Goal: Information Seeking & Learning: Check status

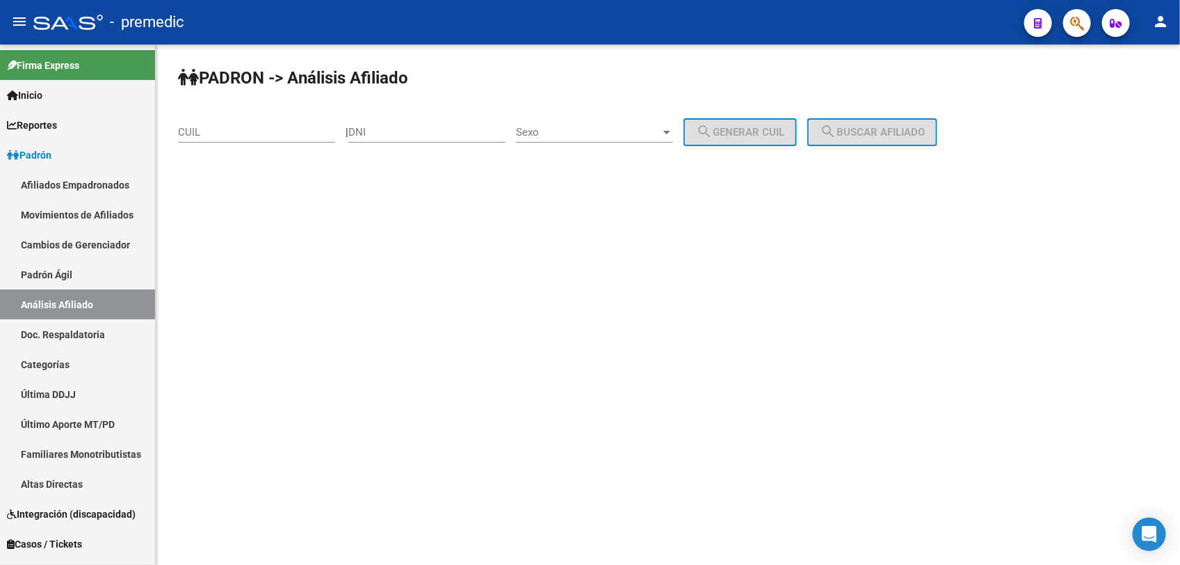
drag, startPoint x: 247, startPoint y: 147, endPoint x: 245, endPoint y: 125, distance: 22.3
click at [245, 143] on div "CUIL" at bounding box center [256, 134] width 157 height 43
click at [245, 126] on input "CUIL" at bounding box center [256, 132] width 157 height 13
paste input "20-45901090-5"
click at [834, 118] on button "search Buscar afiliado" at bounding box center [872, 132] width 130 height 28
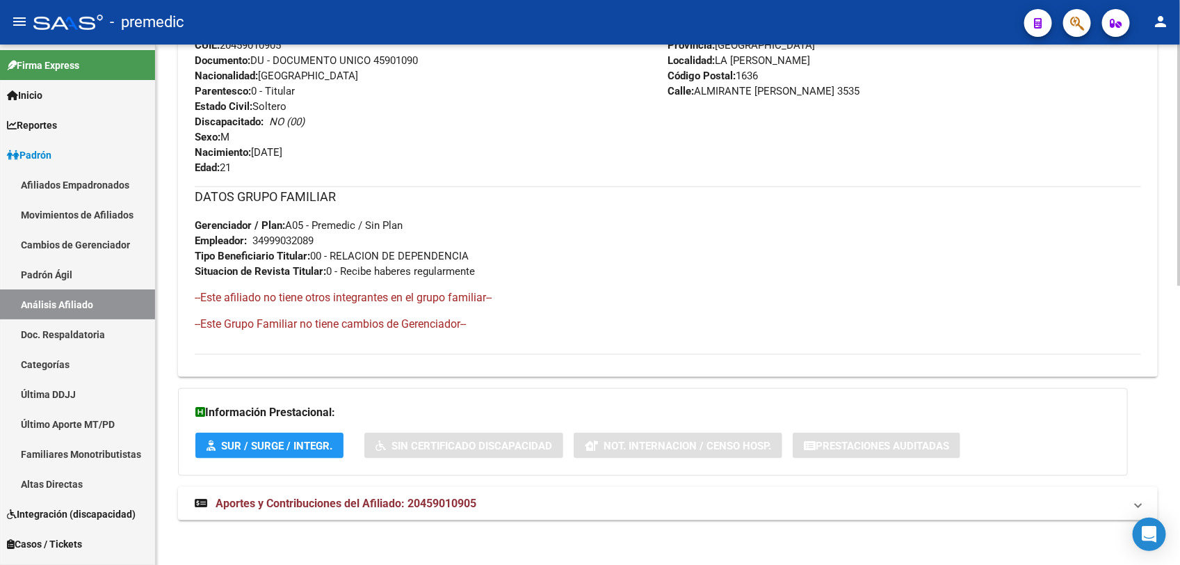
scroll to position [601, 0]
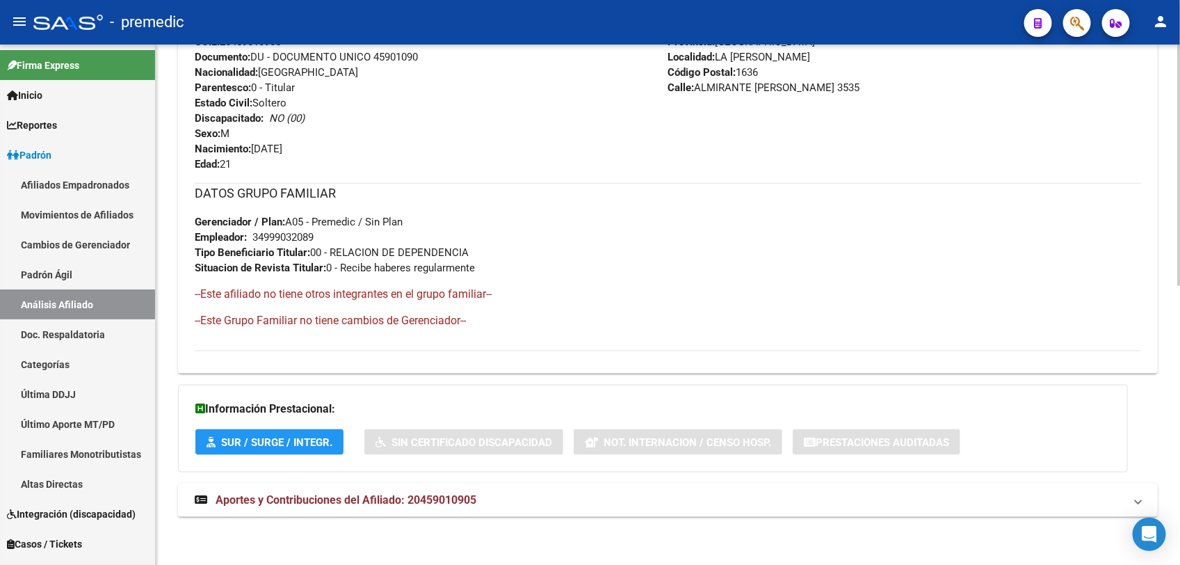
click at [371, 504] on span "Aportes y Contribuciones del Afiliado: 20459010905" at bounding box center [346, 499] width 261 height 13
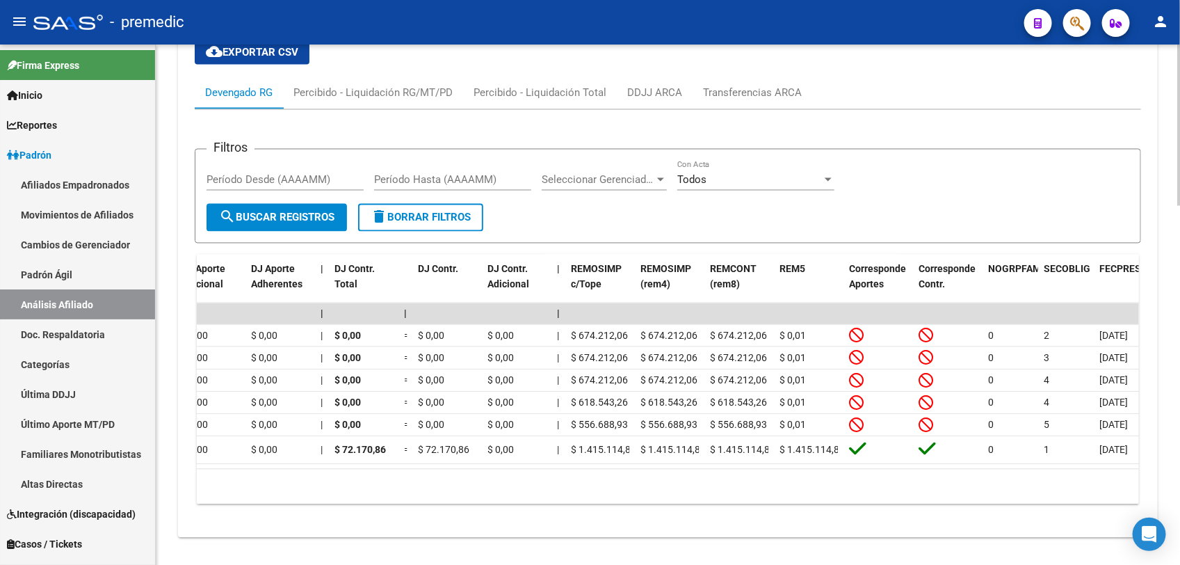
scroll to position [0, 0]
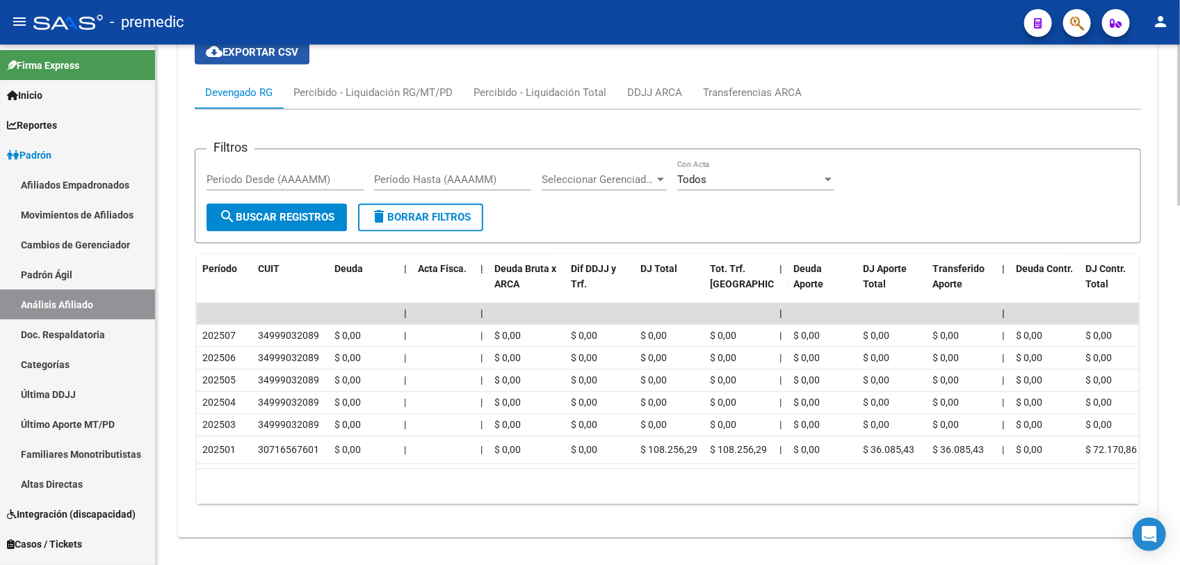
click at [298, 49] on span "cloud_download Exportar CSV" at bounding box center [252, 52] width 92 height 13
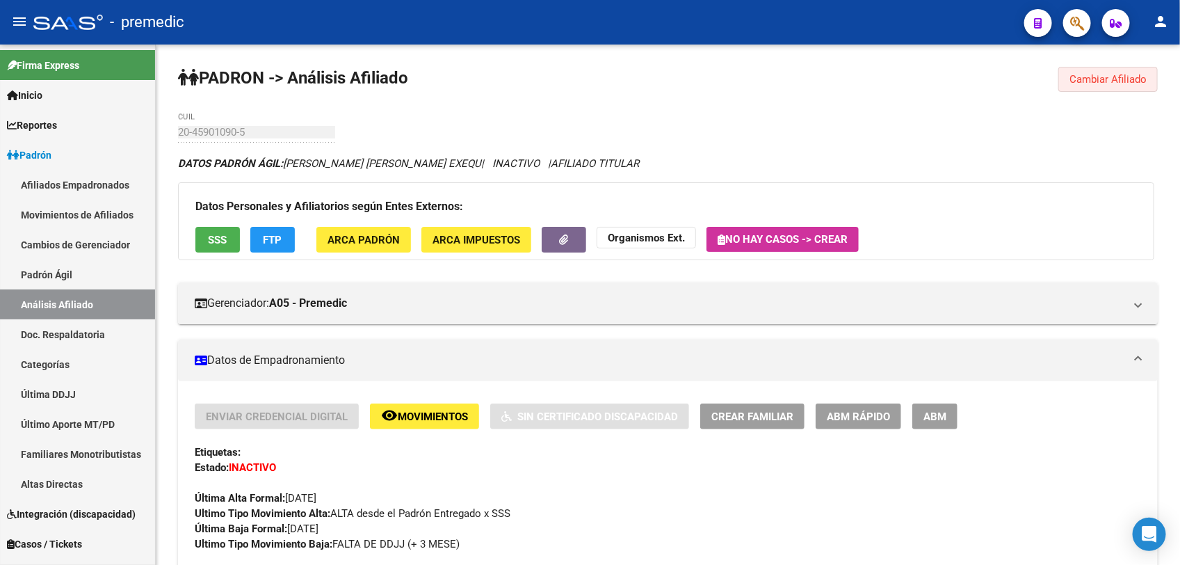
click at [1082, 81] on span "Cambiar Afiliado" at bounding box center [1107, 79] width 77 height 13
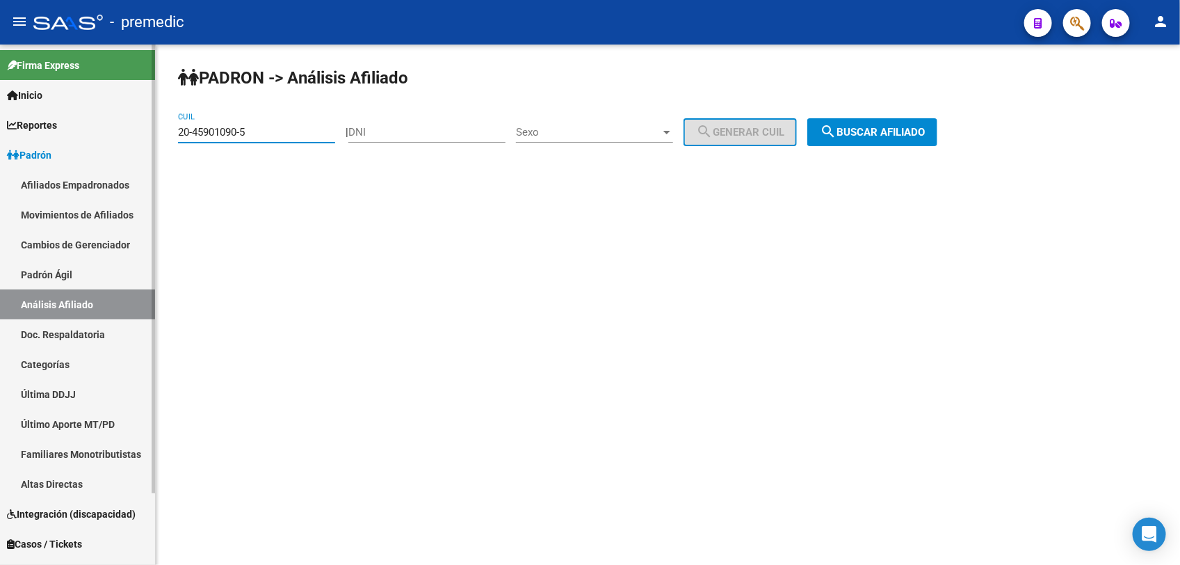
drag, startPoint x: 276, startPoint y: 127, endPoint x: 99, endPoint y: 88, distance: 180.8
click at [0, 106] on html "menu - premedic person Firma Express Inicio Instructivos Contacto OS Reportes P…" at bounding box center [590, 282] width 1180 height 565
paste input "7-41952718-7"
drag, startPoint x: 810, startPoint y: 76, endPoint x: 859, endPoint y: 109, distance: 59.2
click at [834, 94] on div "PADRON -> Análisis Afiliado 27-41952718-7 CUIL | DNI Sexo Sexo search Generar C…" at bounding box center [668, 117] width 1024 height 146
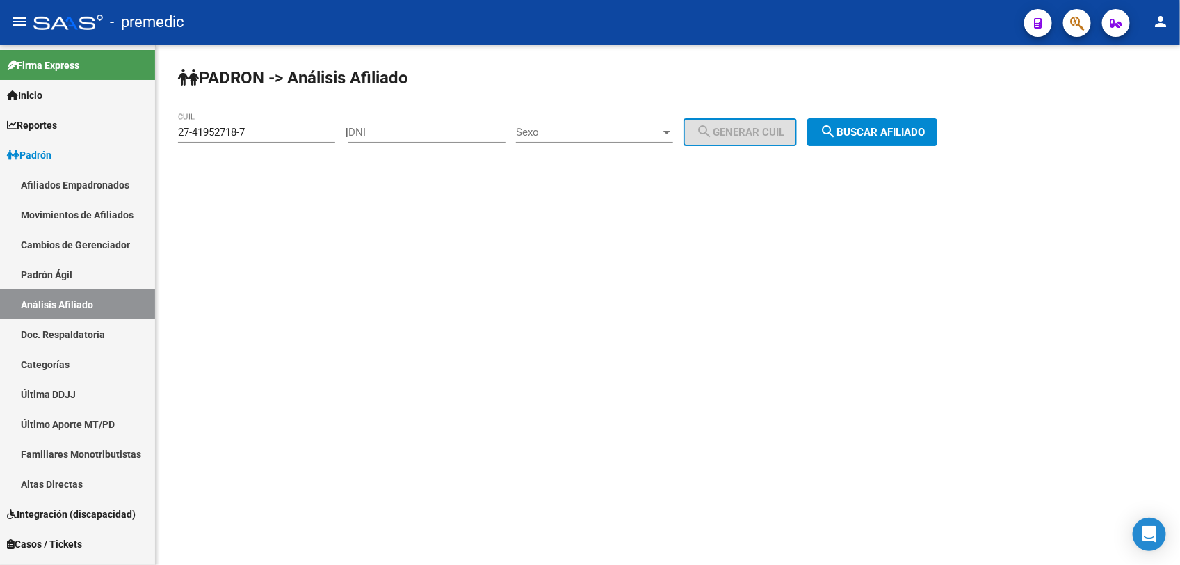
drag, startPoint x: 860, startPoint y: 110, endPoint x: 873, endPoint y: 123, distance: 18.2
click at [863, 112] on div "PADRON -> Análisis Afiliado 27-41952718-7 CUIL | DNI Sexo Sexo search Generar C…" at bounding box center [668, 117] width 1024 height 146
click at [873, 123] on button "search Buscar afiliado" at bounding box center [872, 132] width 130 height 28
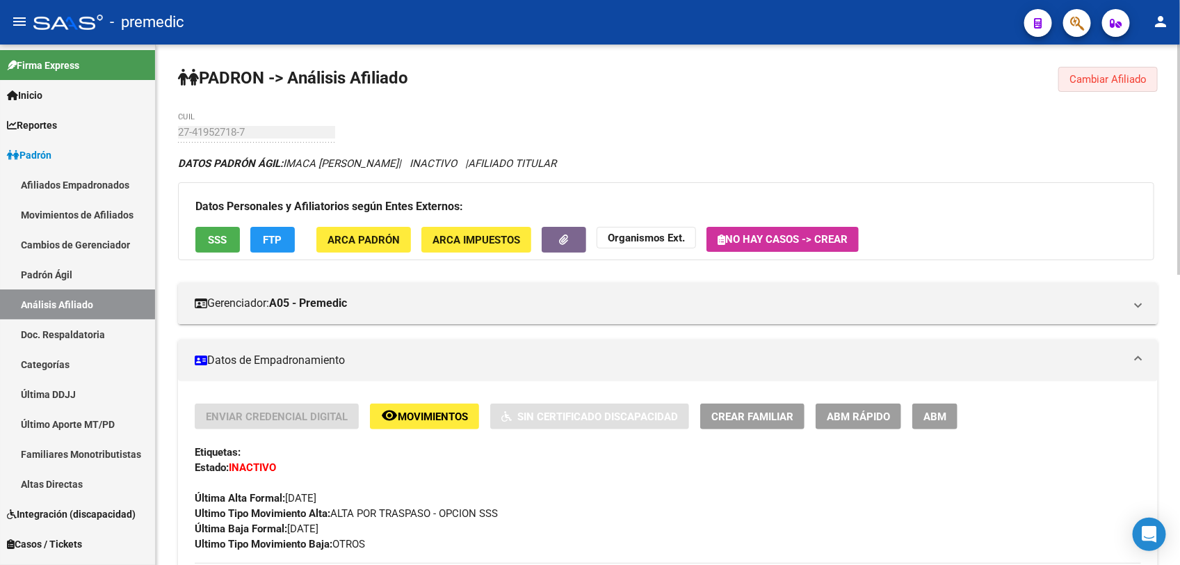
click at [1116, 73] on span "Cambiar Afiliado" at bounding box center [1107, 79] width 77 height 13
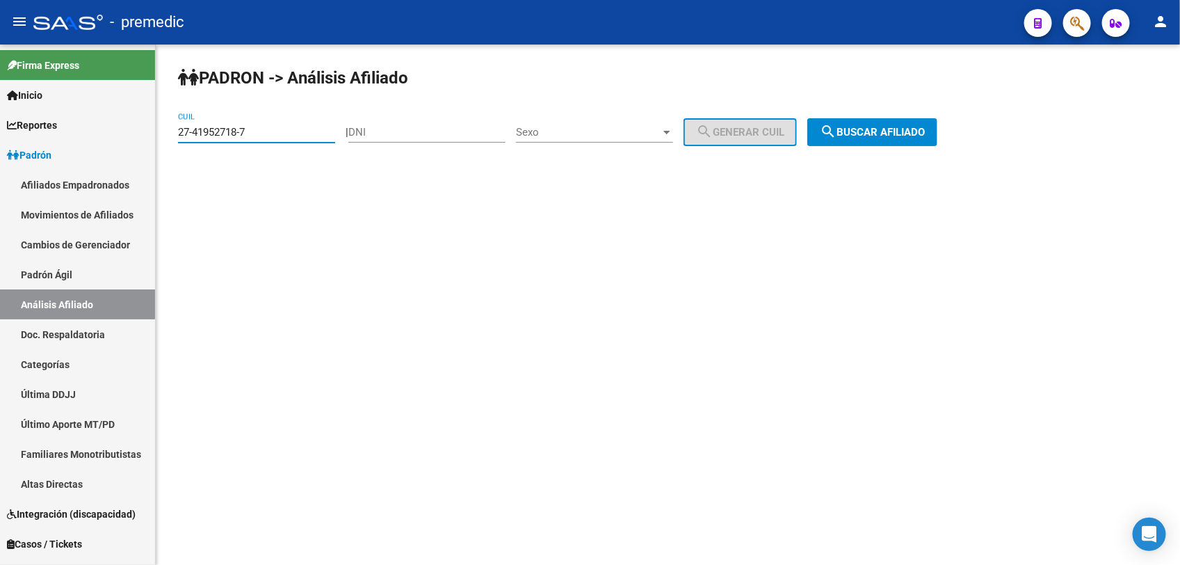
paste input
drag, startPoint x: 250, startPoint y: 133, endPoint x: 453, endPoint y: 188, distance: 210.1
click at [4, 119] on mat-sidenav-container "Firma Express Inicio Instructivos Contacto OS Reportes Padrón Traspasos x O.S. …" at bounding box center [590, 304] width 1180 height 520
drag, startPoint x: 883, startPoint y: 111, endPoint x: 884, endPoint y: 136, distance: 24.4
click at [884, 136] on div "PADRON -> Análisis Afiliado 27-41952718-7 CUIL | DNI Sexo Sexo search Generar C…" at bounding box center [668, 117] width 1024 height 146
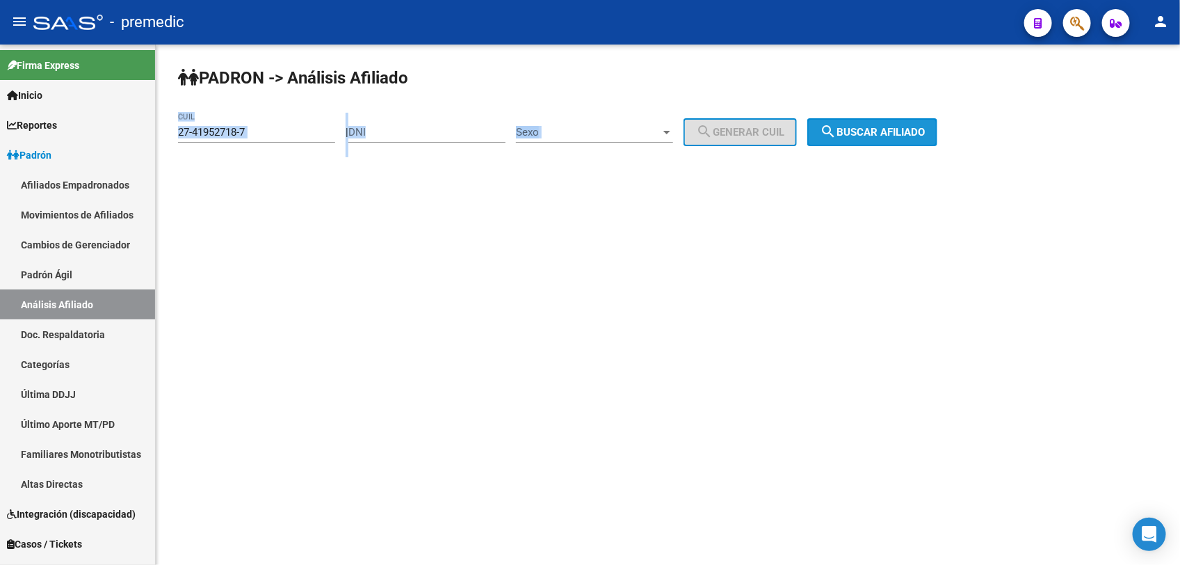
click at [884, 136] on span "search Buscar afiliado" at bounding box center [872, 132] width 105 height 13
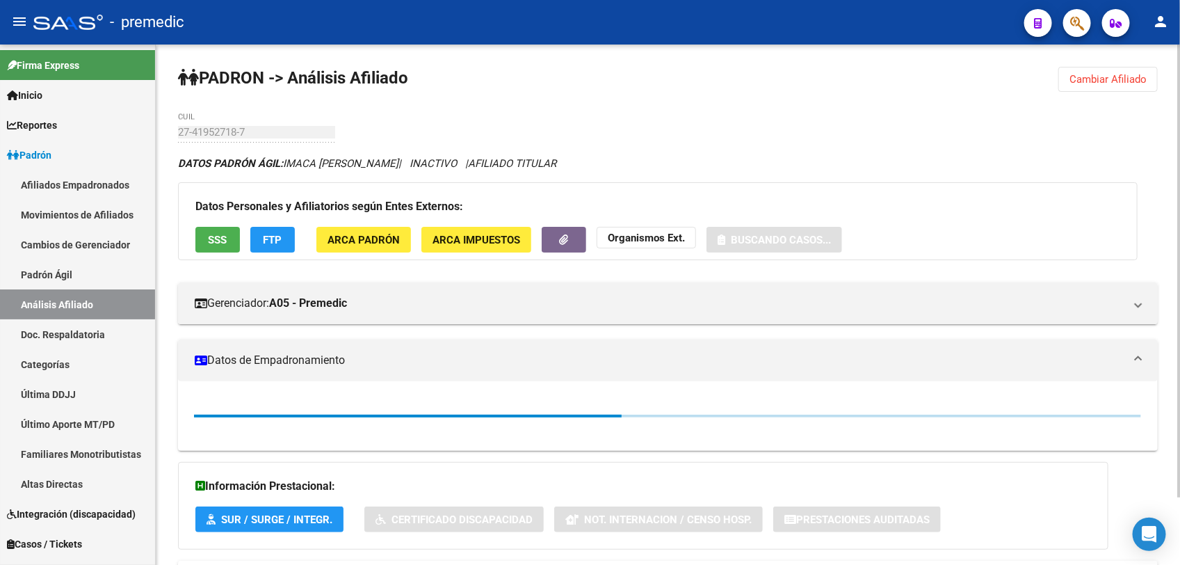
click at [344, 83] on strong "PADRON -> Análisis Afiliado" at bounding box center [293, 77] width 230 height 19
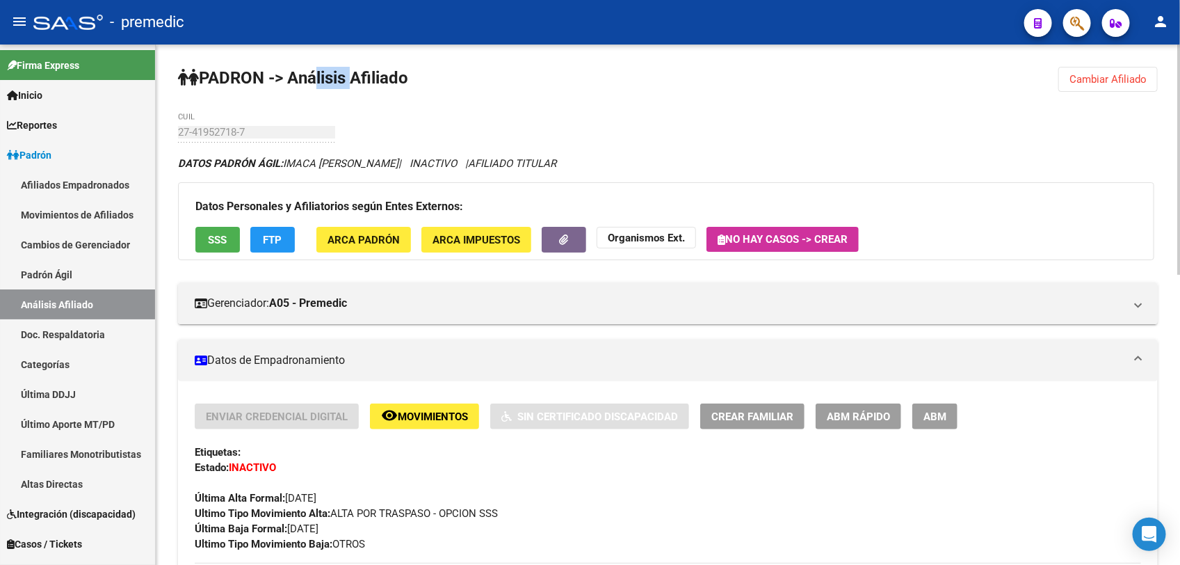
drag, startPoint x: 311, startPoint y: 77, endPoint x: 350, endPoint y: 76, distance: 38.2
click at [350, 76] on strong "PADRON -> Análisis Afiliado" at bounding box center [293, 77] width 230 height 19
drag, startPoint x: 350, startPoint y: 76, endPoint x: 259, endPoint y: 71, distance: 91.2
click at [283, 71] on strong "PADRON -> Análisis Afiliado" at bounding box center [293, 77] width 230 height 19
drag, startPoint x: 232, startPoint y: 71, endPoint x: 330, endPoint y: 77, distance: 98.9
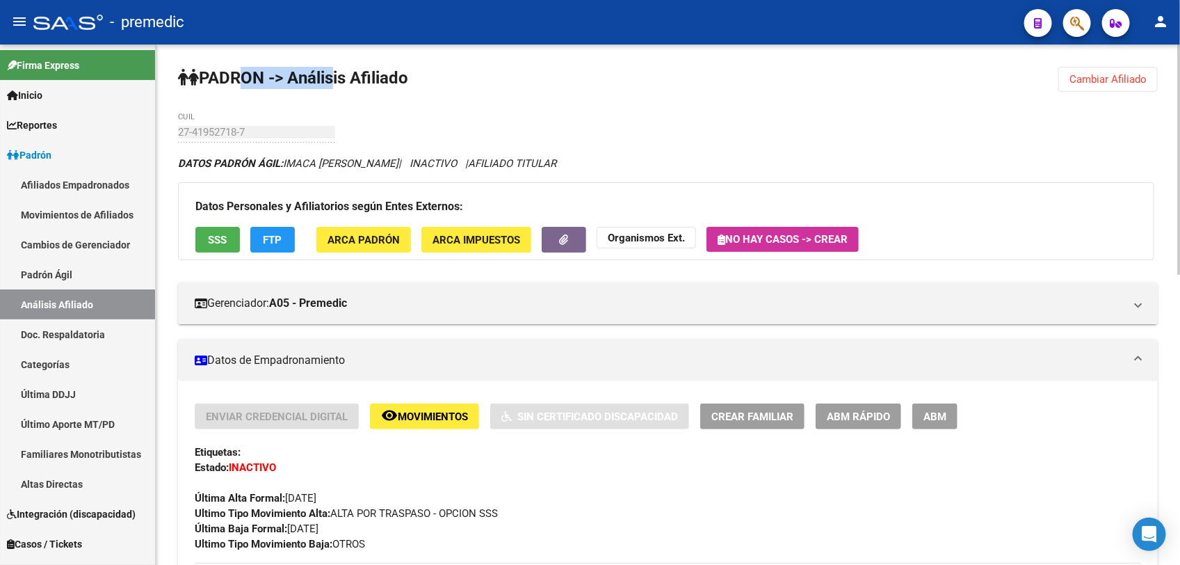
click at [330, 77] on strong "PADRON -> Análisis Afiliado" at bounding box center [293, 77] width 230 height 19
click at [1092, 91] on button "Cambiar Afiliado" at bounding box center [1107, 79] width 99 height 25
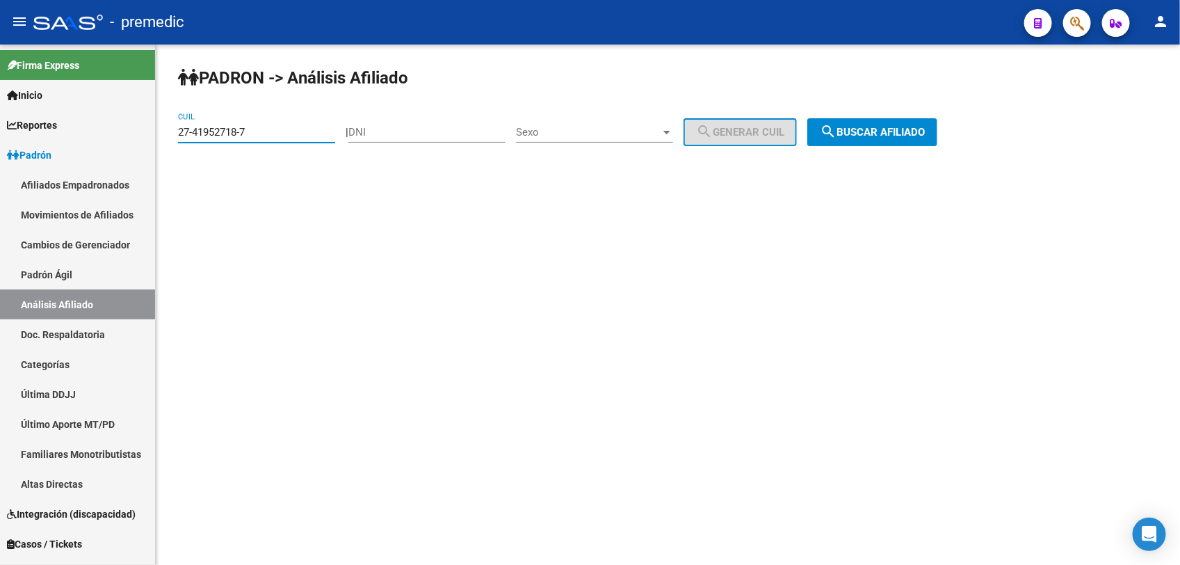
drag, startPoint x: 265, startPoint y: 127, endPoint x: 400, endPoint y: 153, distance: 138.0
click at [0, 108] on html "menu - premedic person Firma Express Inicio Instructivos Contacto OS Reportes P…" at bounding box center [590, 282] width 1180 height 565
paste input "4569464-4"
type input "27-44569464-4"
drag, startPoint x: 895, startPoint y: 179, endPoint x: 897, endPoint y: 129, distance: 50.8
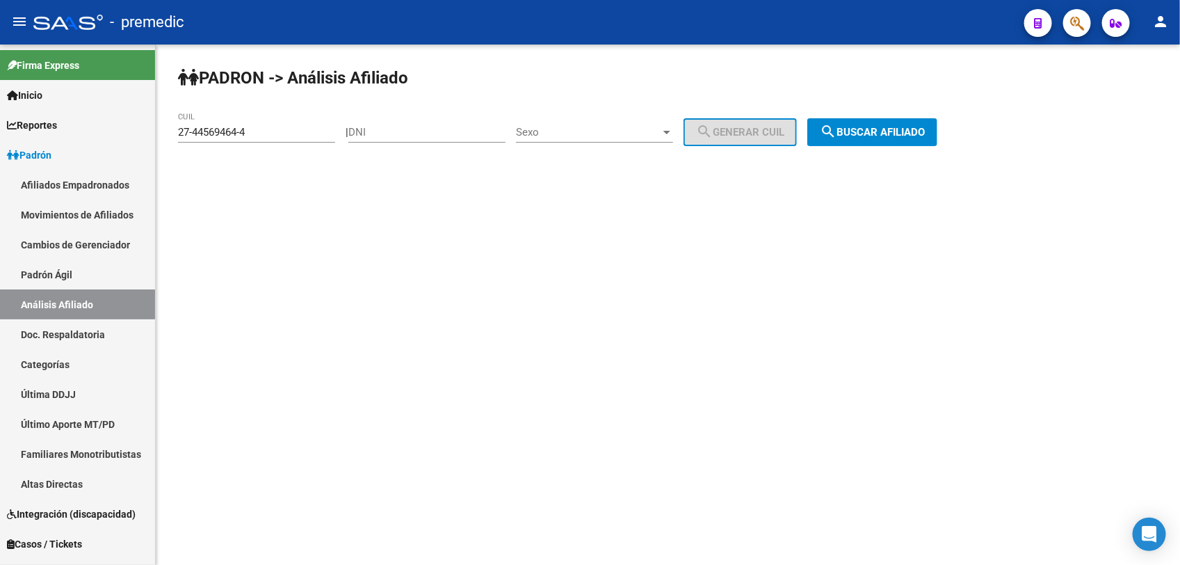
click at [897, 136] on div "PADRON -> Análisis Afiliado 27-44569464-4 CUIL | DNI Sexo Sexo search Generar C…" at bounding box center [668, 117] width 1024 height 146
click at [891, 108] on div "PADRON -> Análisis Afiliado 27-44569464-4 CUIL | DNI Sexo Sexo search Generar C…" at bounding box center [668, 117] width 1024 height 146
click at [895, 136] on span "search Buscar afiliado" at bounding box center [872, 132] width 105 height 13
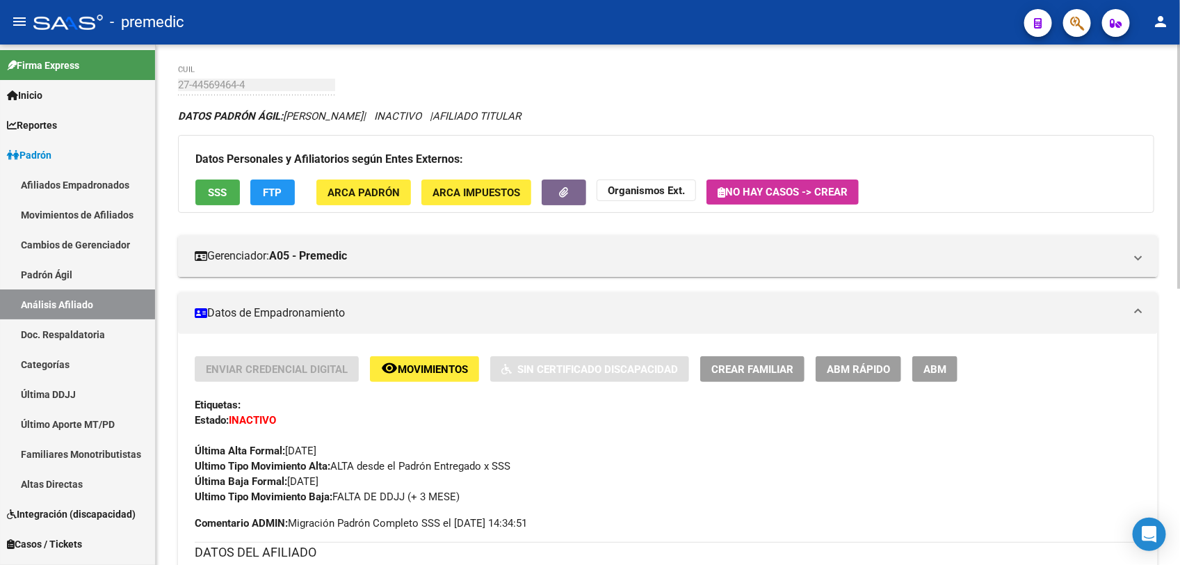
scroll to position [87, 0]
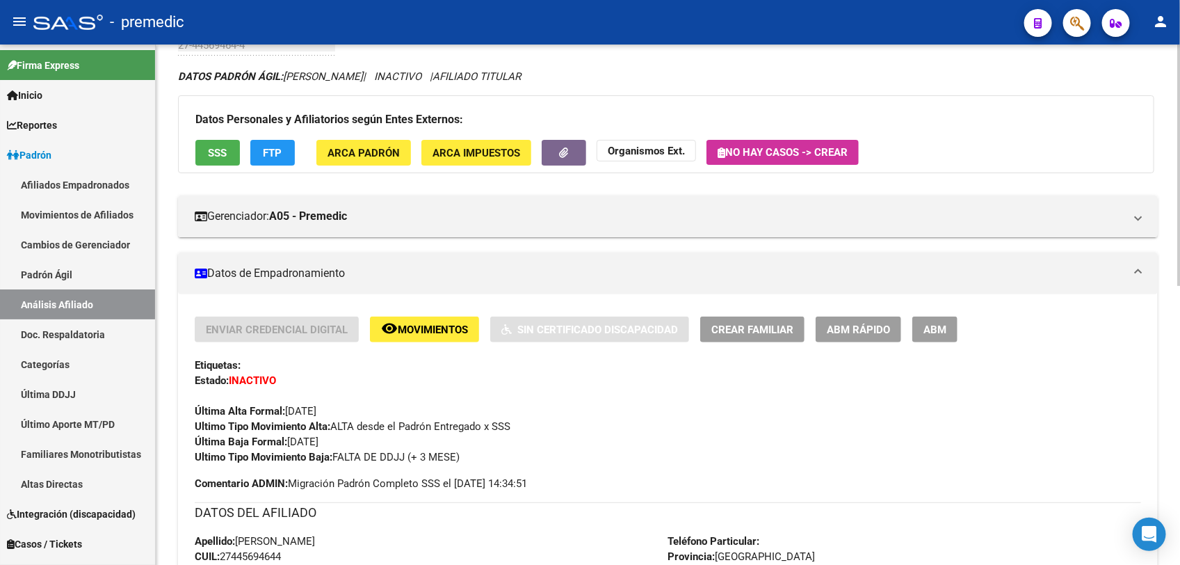
click at [585, 414] on div "Última Alta Formal: [DATE]" at bounding box center [668, 403] width 946 height 31
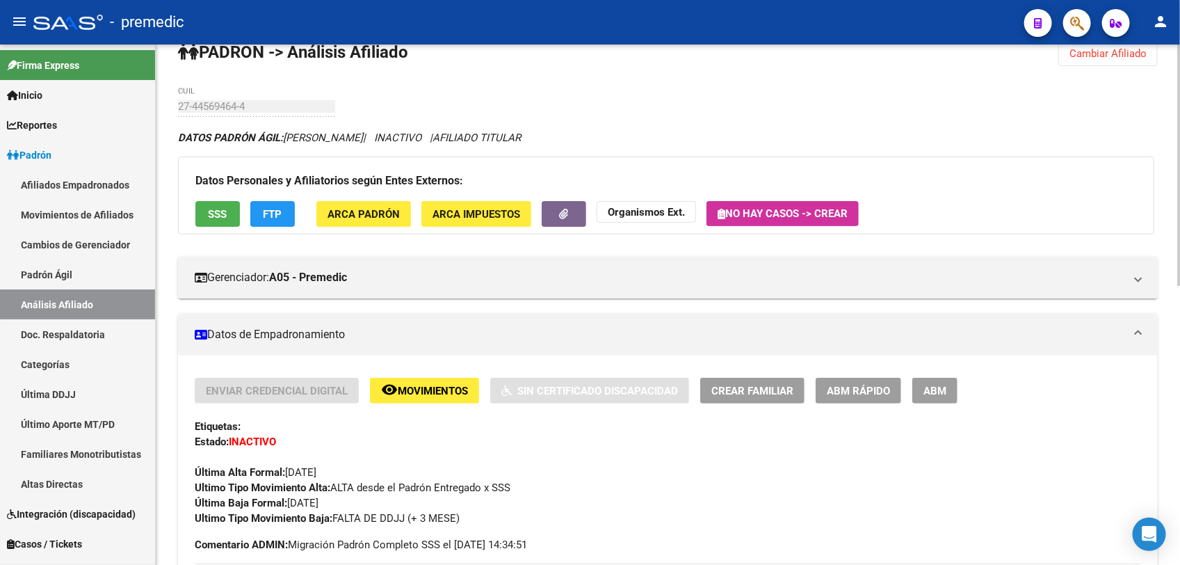
scroll to position [0, 0]
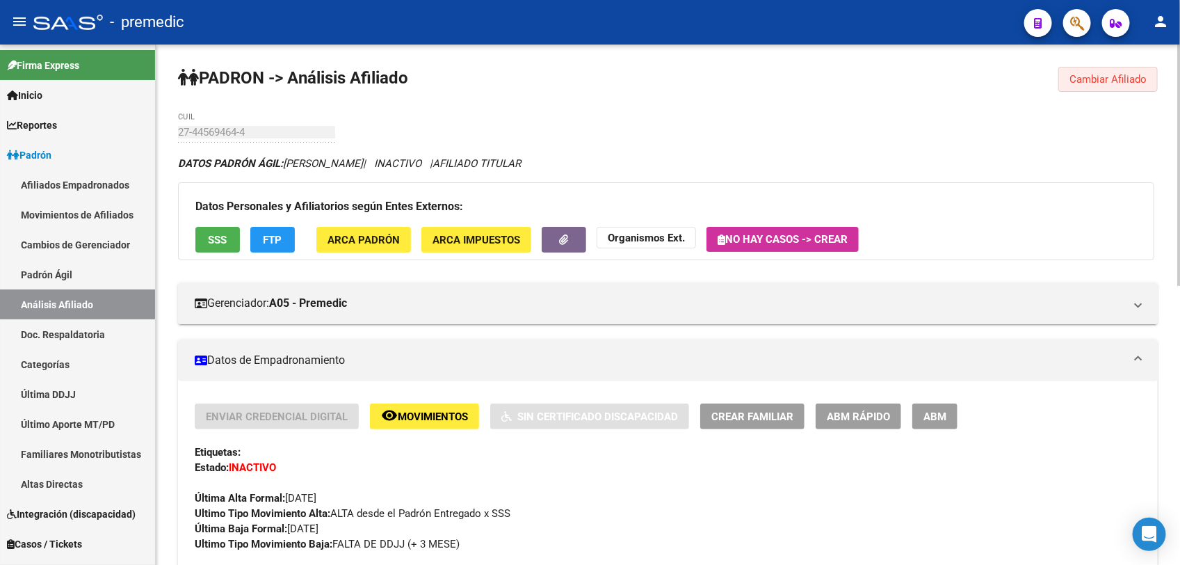
click at [1104, 67] on button "Cambiar Afiliado" at bounding box center [1107, 79] width 99 height 25
